Goal: Task Accomplishment & Management: Manage account settings

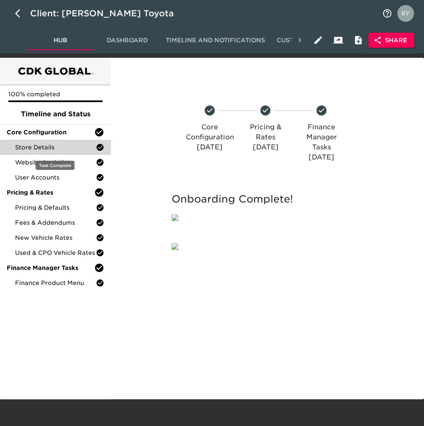
click at [66, 147] on span "Store Details" at bounding box center [55, 147] width 81 height 8
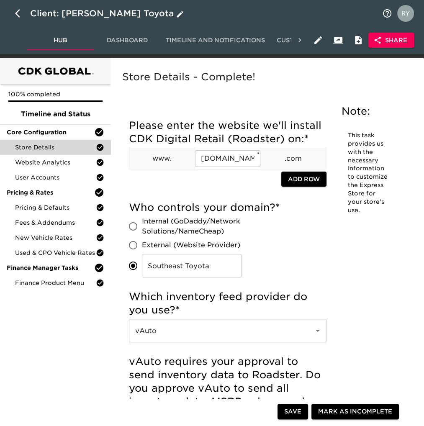
click at [17, 15] on icon "button" at bounding box center [17, 13] width 5 height 8
select select "10"
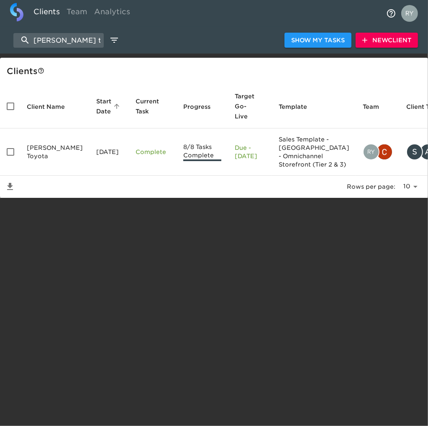
drag, startPoint x: 80, startPoint y: 37, endPoint x: 0, endPoint y: 42, distance: 80.9
click at [0, 42] on html "Clients Team Analytics [PERSON_NAME] t Show My Tasks New Client Client s Client…" at bounding box center [214, 112] width 428 height 225
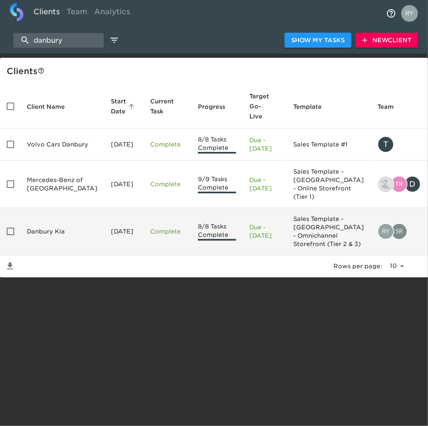
type input "danbury"
click at [42, 233] on td "Danbury Kia" at bounding box center [62, 231] width 84 height 47
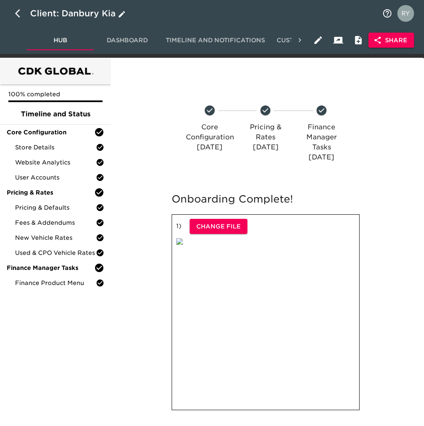
click at [17, 14] on icon "button" at bounding box center [17, 13] width 5 height 8
select select "10"
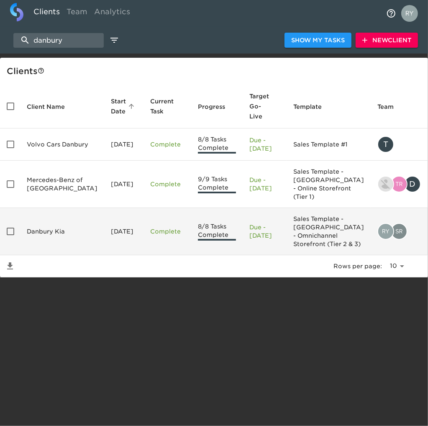
click at [40, 229] on td "Danbury Kia" at bounding box center [62, 231] width 84 height 47
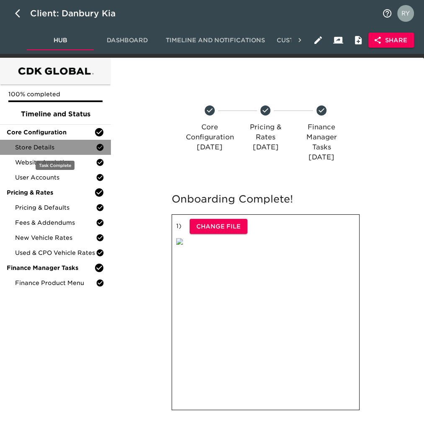
click at [32, 148] on span "Store Details" at bounding box center [55, 147] width 81 height 8
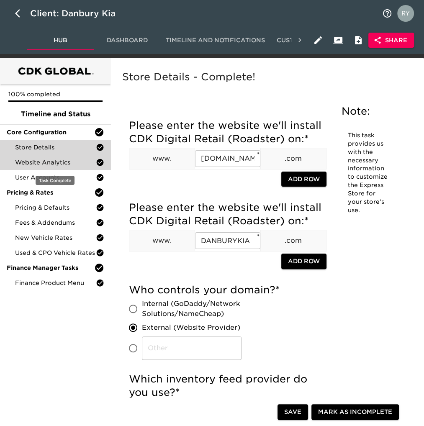
click at [61, 163] on span "Website Analytics" at bounding box center [55, 162] width 81 height 8
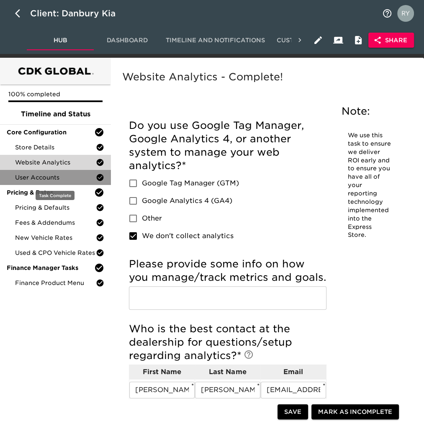
click at [66, 177] on span "User Accounts" at bounding box center [55, 177] width 81 height 8
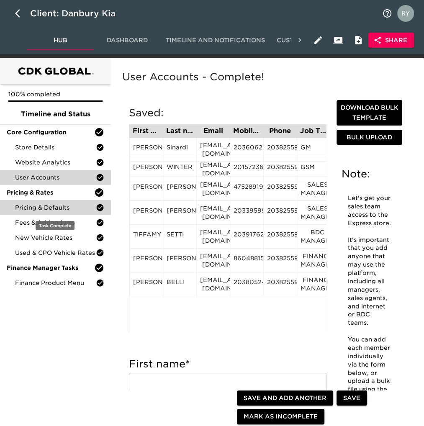
click at [62, 205] on span "Pricing & Defaults" at bounding box center [55, 207] width 81 height 8
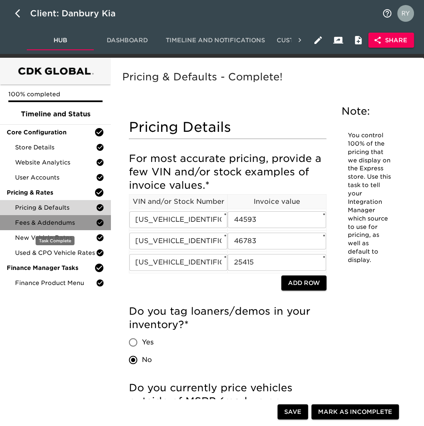
click at [35, 221] on span "Fees & Addendums" at bounding box center [55, 222] width 81 height 8
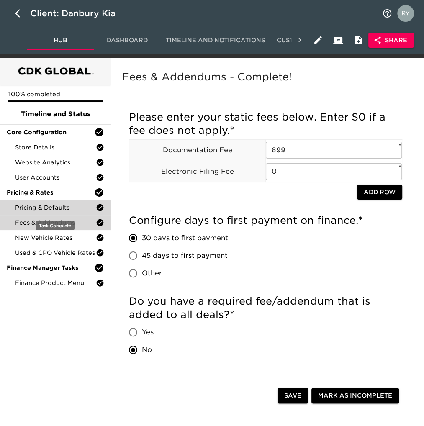
click at [78, 208] on span "Pricing & Defaults" at bounding box center [55, 207] width 81 height 8
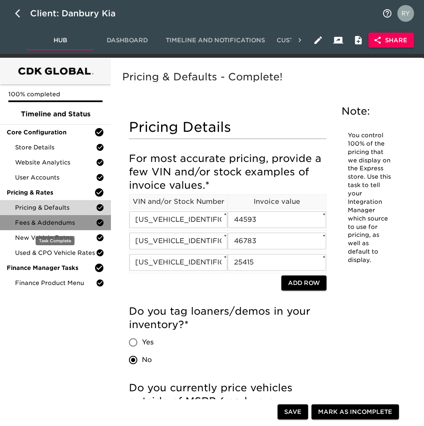
click at [40, 224] on span "Fees & Addendums" at bounding box center [55, 222] width 81 height 8
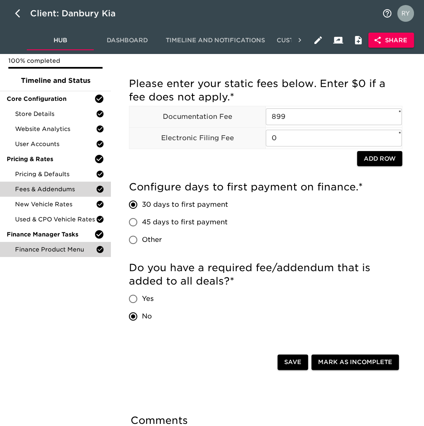
scroll to position [84, 0]
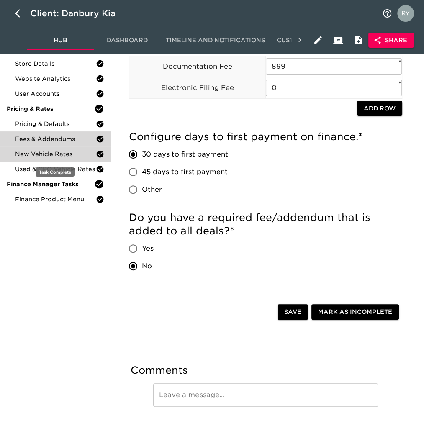
click at [62, 156] on span "New Vehicle Rates" at bounding box center [55, 154] width 81 height 8
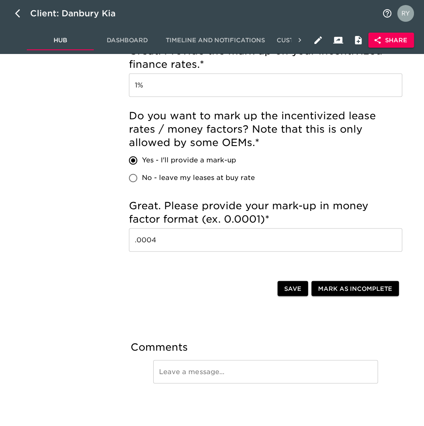
scroll to position [836, 0]
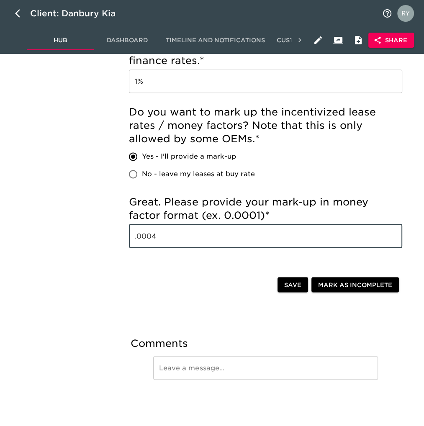
drag, startPoint x: 151, startPoint y: 236, endPoint x: 132, endPoint y: 237, distance: 18.4
click at [132, 237] on input ".0004" at bounding box center [265, 235] width 273 height 23
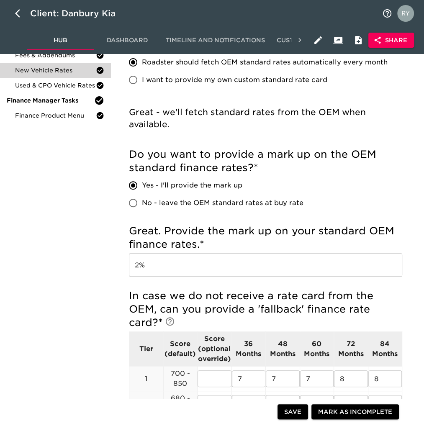
scroll to position [0, 0]
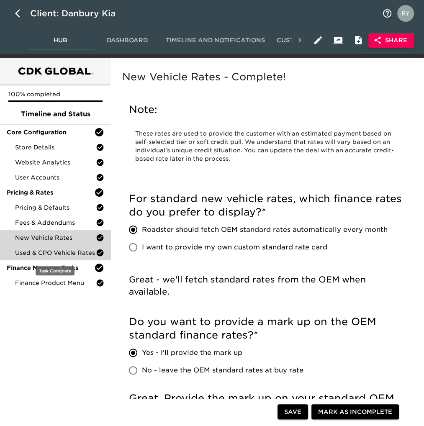
click at [55, 257] on div "Used & CPO Vehicle Rates" at bounding box center [55, 252] width 111 height 15
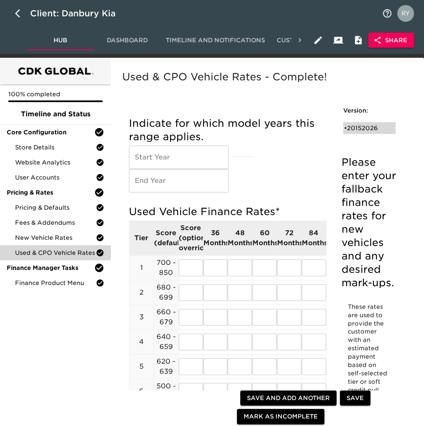
click at [366, 129] on div "• 20152026" at bounding box center [363, 128] width 39 height 8
type input "2015"
type input "2026"
radio input "true"
